Goal: Information Seeking & Learning: Learn about a topic

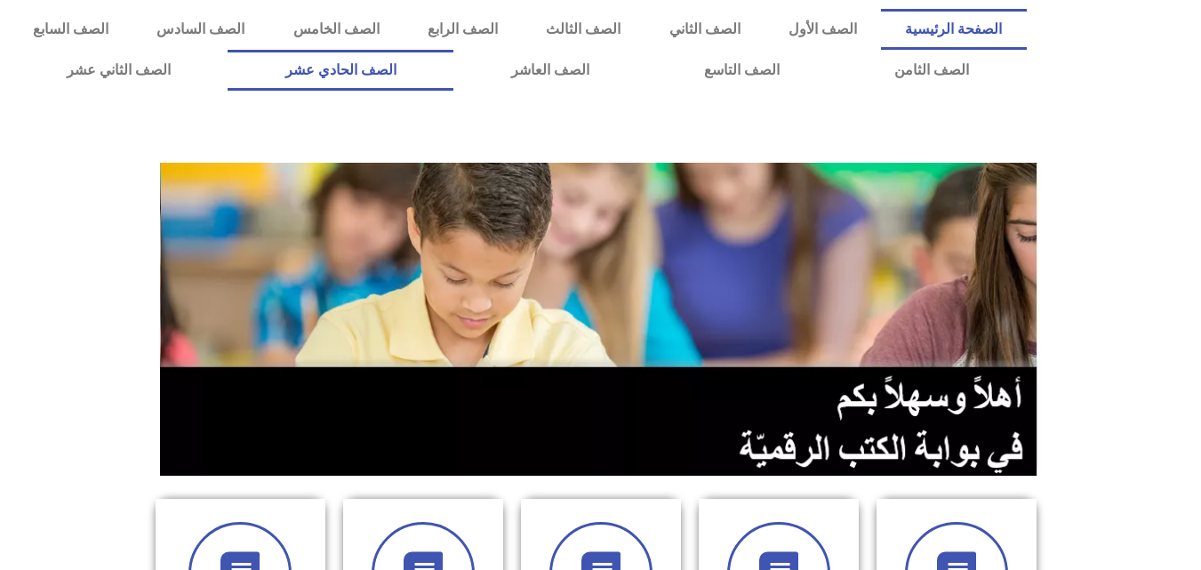
click at [454, 79] on link "الصف الحادي عشر" at bounding box center [341, 70] width 226 height 41
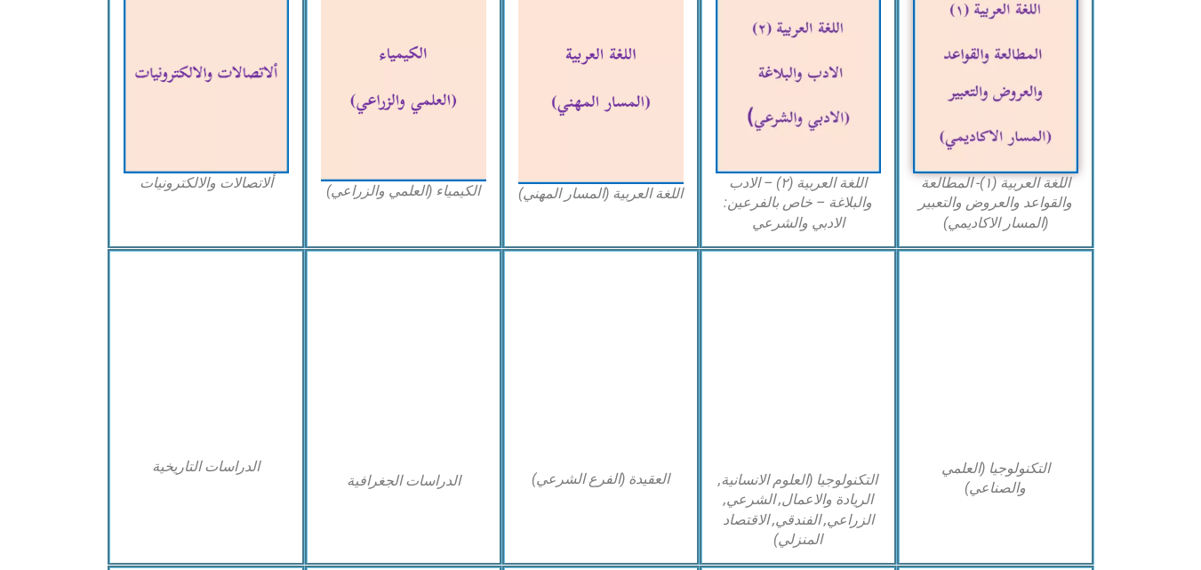
scroll to position [498, 0]
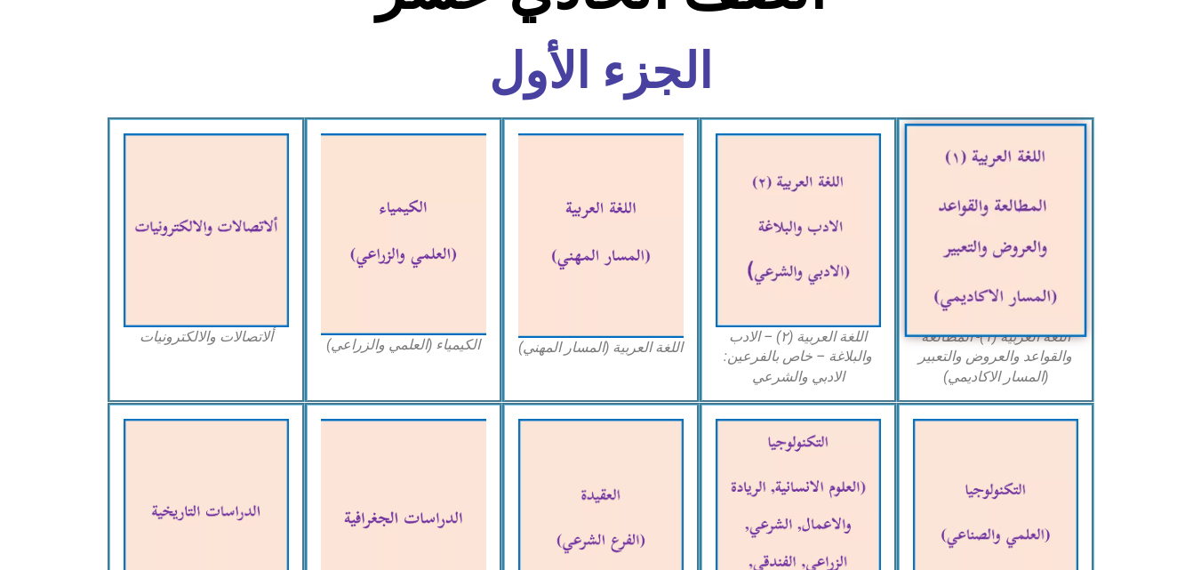
click at [985, 180] on img at bounding box center [995, 230] width 182 height 213
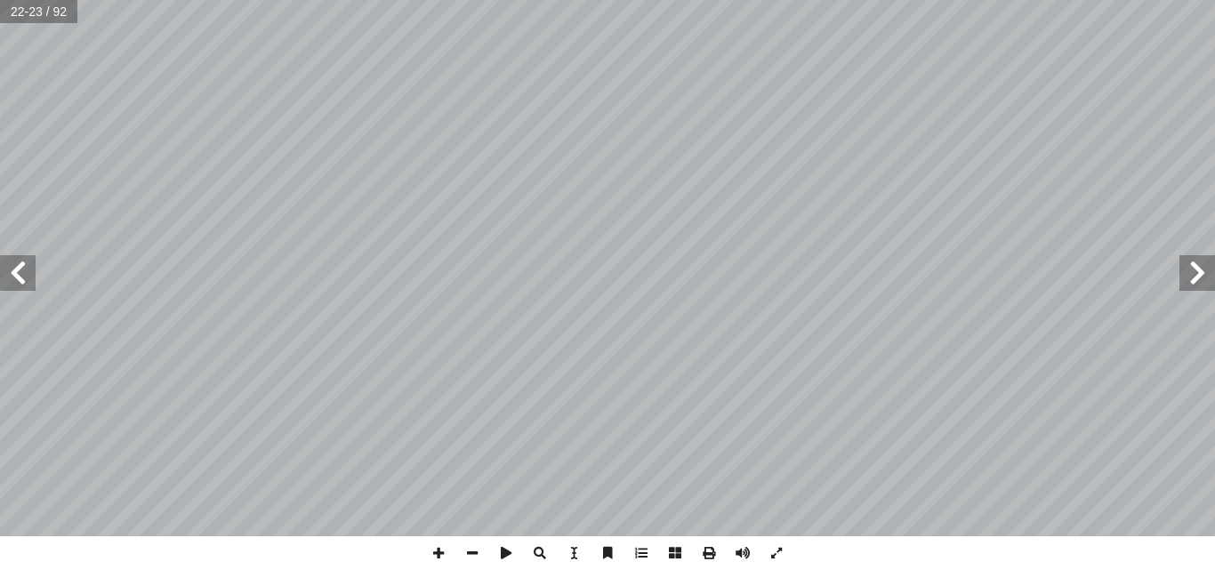
click at [28, 272] on span at bounding box center [18, 273] width 36 height 36
click at [1192, 272] on span at bounding box center [1197, 273] width 36 height 36
click at [14, 270] on span at bounding box center [18, 273] width 36 height 36
click at [18, 263] on span at bounding box center [18, 273] width 36 height 36
